Goal: Transaction & Acquisition: Obtain resource

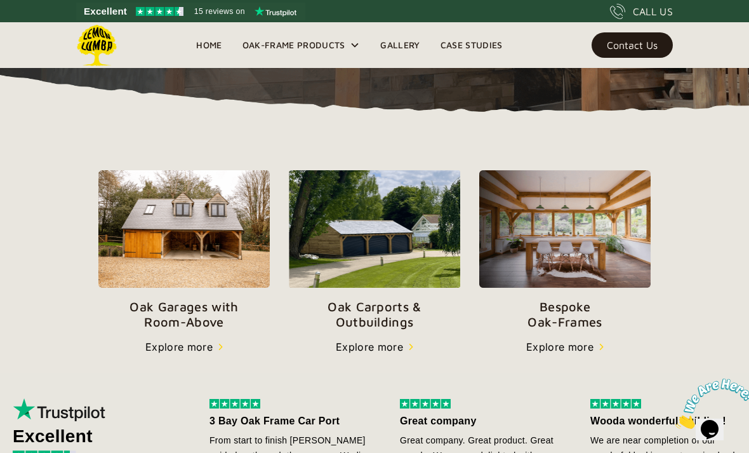
click at [137, 247] on img at bounding box center [183, 228] width 171 height 117
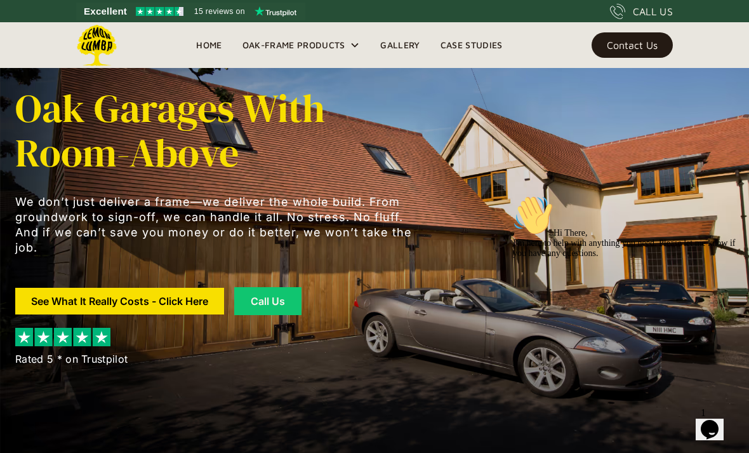
click at [312, 40] on div "Oak-Frame Products" at bounding box center [293, 44] width 103 height 15
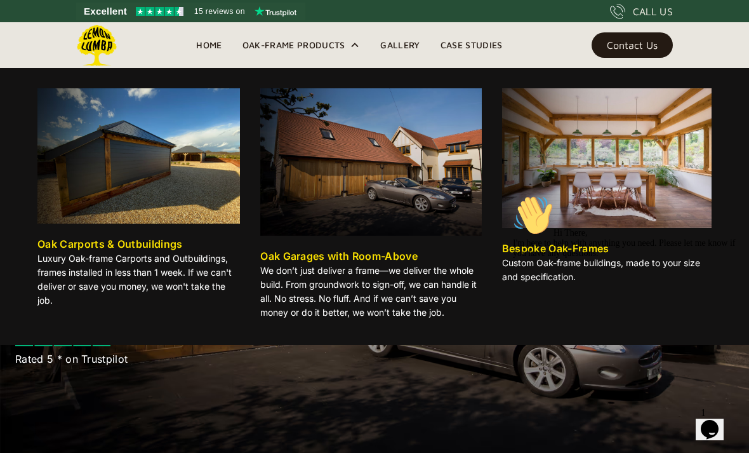
click at [336, 263] on div "Oak Garages with Room-Above" at bounding box center [338, 255] width 157 height 15
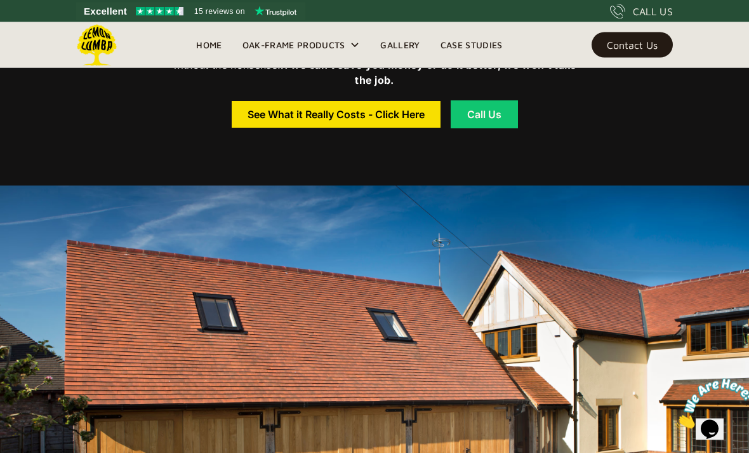
scroll to position [505, 0]
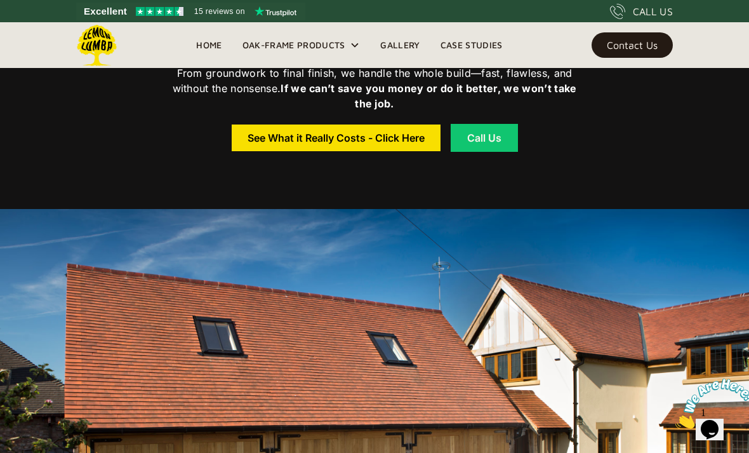
click at [256, 142] on div "See What it Really Costs - Click Here" at bounding box center [336, 137] width 177 height 9
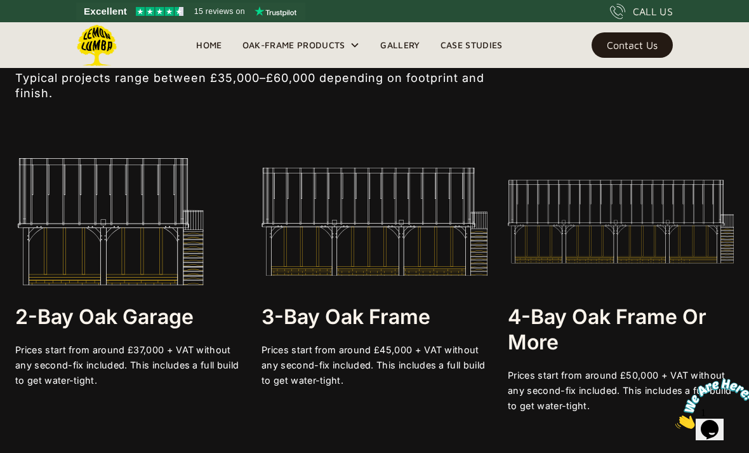
scroll to position [2222, 0]
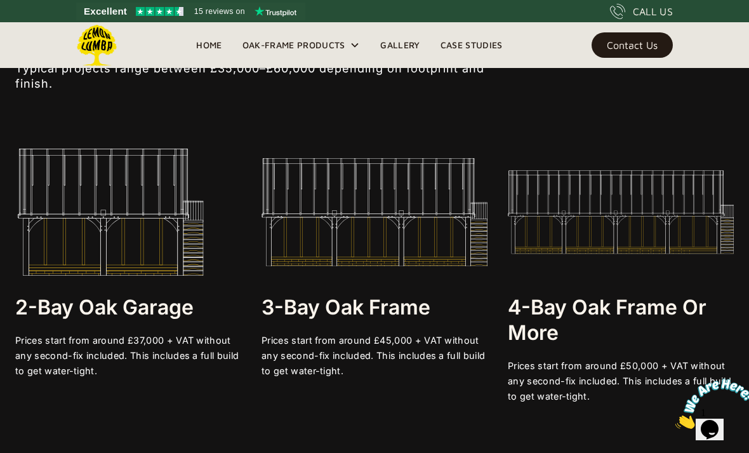
click at [103, 234] on img at bounding box center [110, 212] width 190 height 127
click at [90, 320] on h3 "2-bay Oak Garage" at bounding box center [128, 307] width 226 height 25
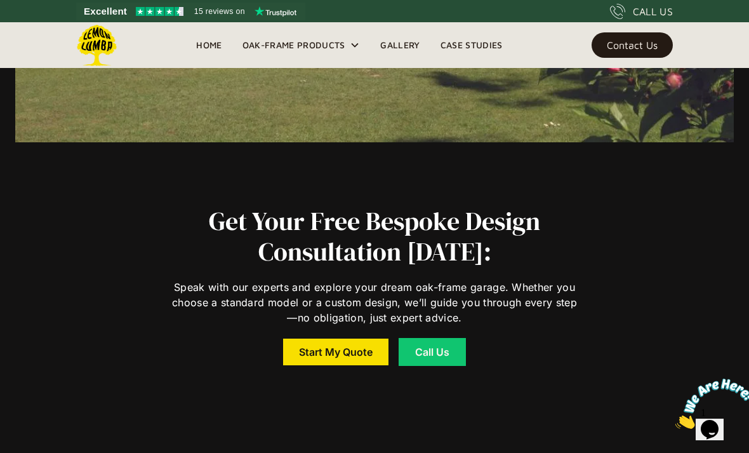
scroll to position [4612, 0]
